Goal: Check status: Check status

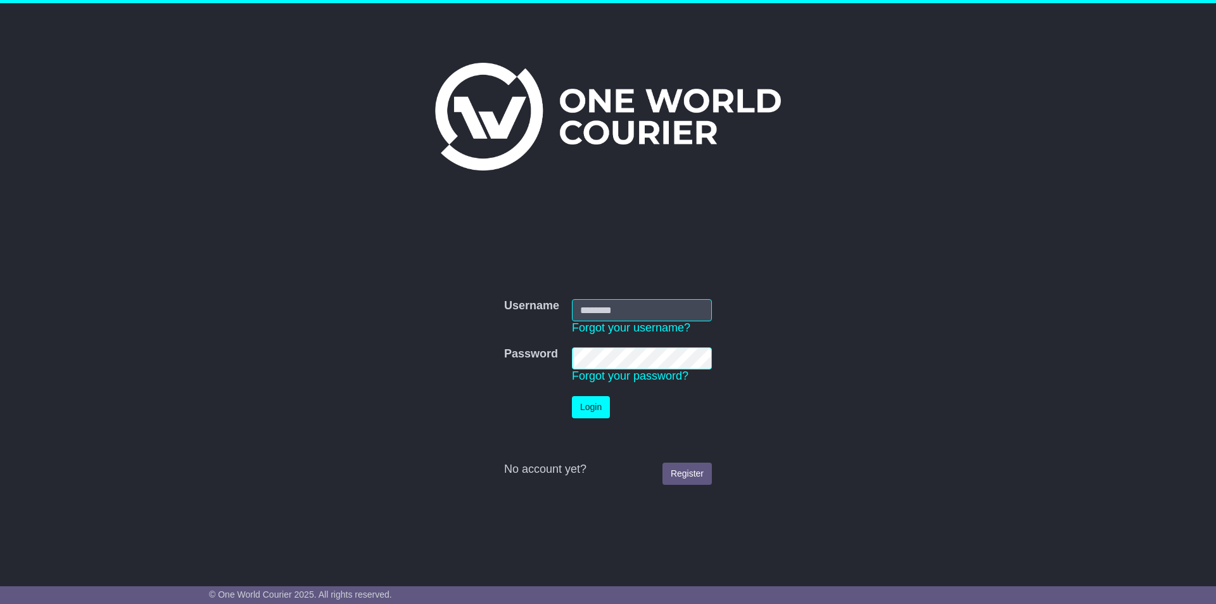
type input "**********"
click at [593, 408] on button "Login" at bounding box center [591, 407] width 38 height 22
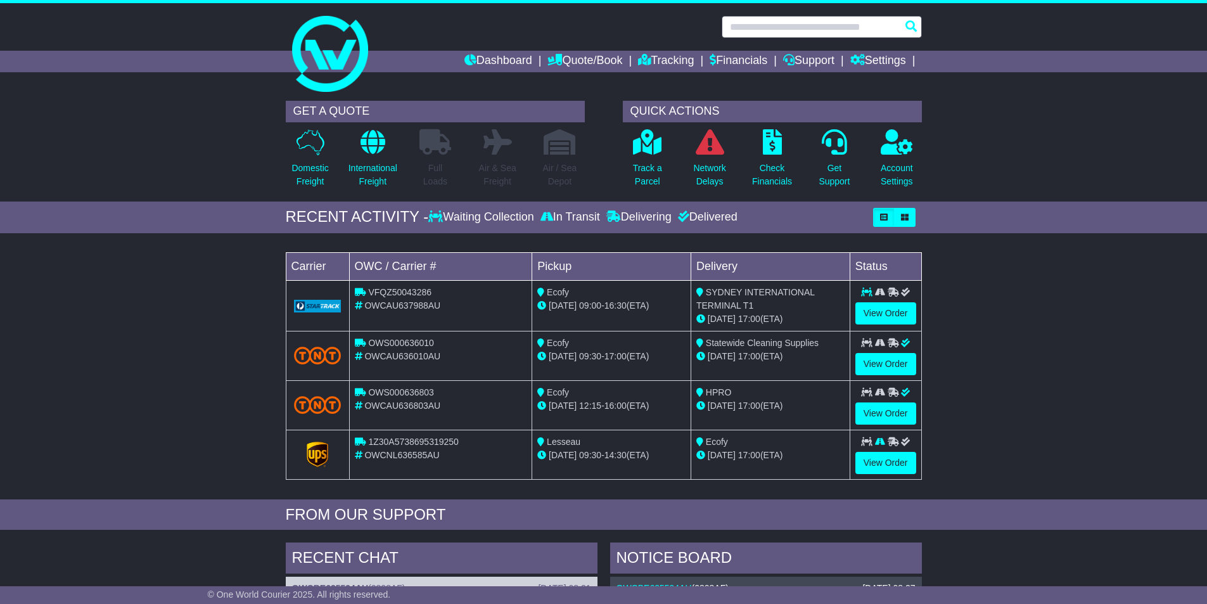
click at [803, 23] on input "text" at bounding box center [821, 27] width 200 height 22
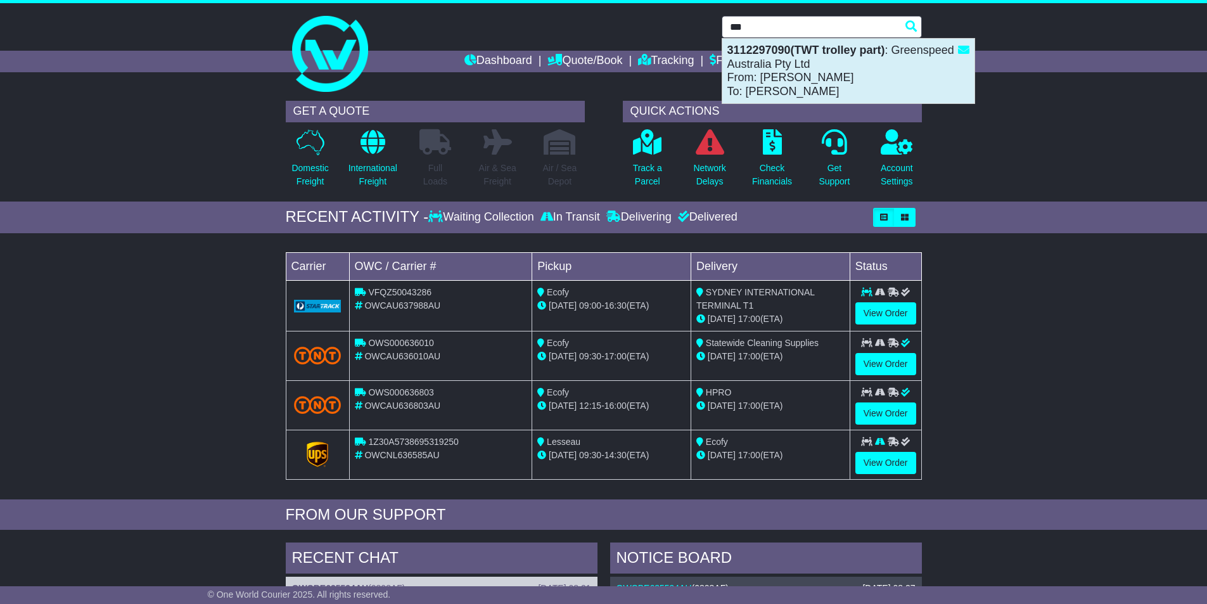
click at [807, 50] on strong "3112297090(TWT trolley part)" at bounding box center [806, 50] width 158 height 13
type input "**********"
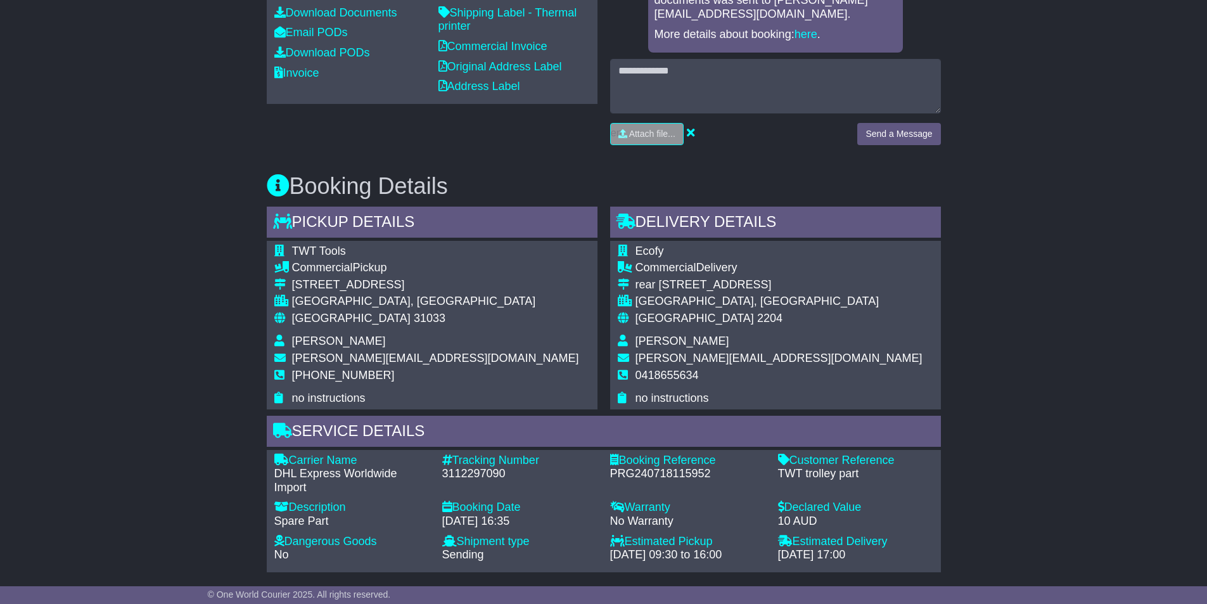
scroll to position [633, 0]
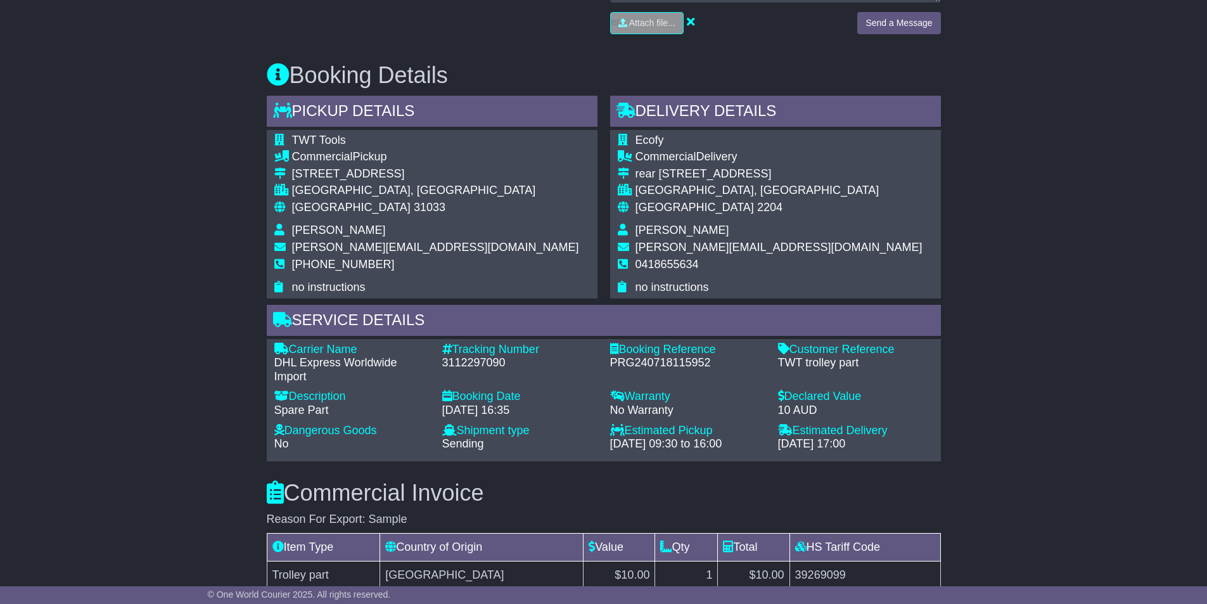
drag, startPoint x: 295, startPoint y: 138, endPoint x: 486, endPoint y: 241, distance: 217.9
click at [486, 241] on div "TWT Tools Commercial Pickup [STREET_ADDRESS] [GEOGRAPHIC_DATA], [GEOGRAPHIC_DAT…" at bounding box center [432, 214] width 331 height 168
copy table
click at [478, 277] on div "TWT Tools Commercial Pickup [STREET_ADDRESS] [GEOGRAPHIC_DATA], [GEOGRAPHIC_DAT…" at bounding box center [432, 214] width 331 height 168
click at [371, 272] on td "[PHONE_NUMBER]" at bounding box center [435, 269] width 287 height 23
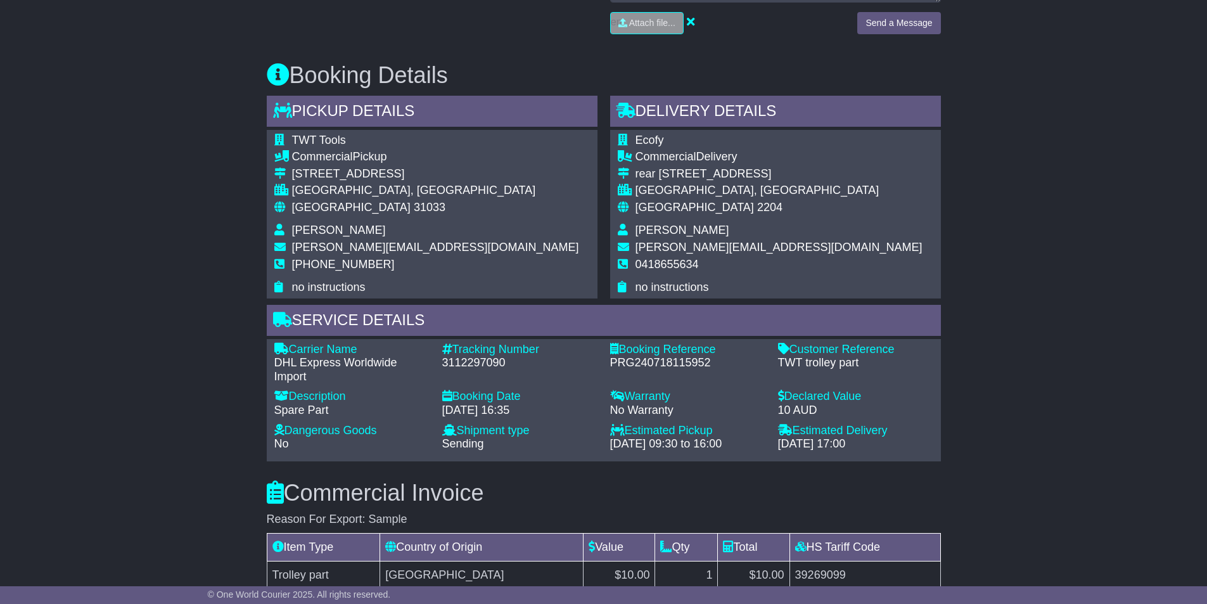
click at [547, 162] on div "TWT Tools Commercial Pickup [STREET_ADDRESS] [GEOGRAPHIC_DATA], [GEOGRAPHIC_DAT…" at bounding box center [432, 214] width 331 height 168
